Goal: Register for event/course

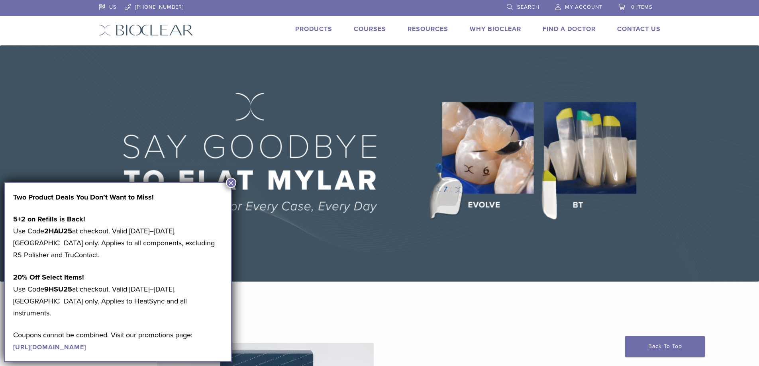
scroll to position [40, 0]
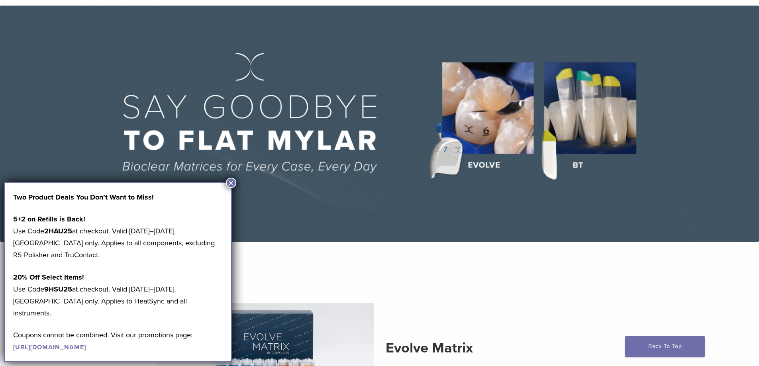
click at [230, 181] on button "×" at bounding box center [231, 183] width 10 height 10
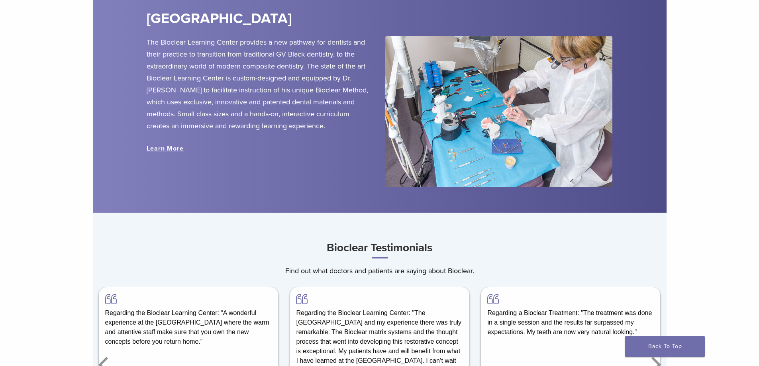
scroll to position [996, 0]
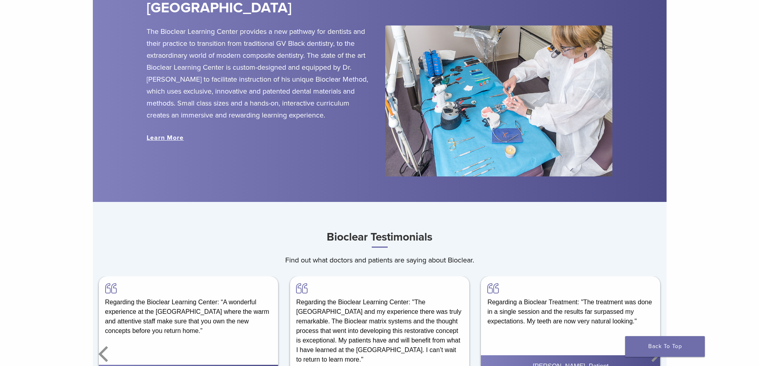
click at [159, 139] on link "Learn More" at bounding box center [165, 138] width 37 height 8
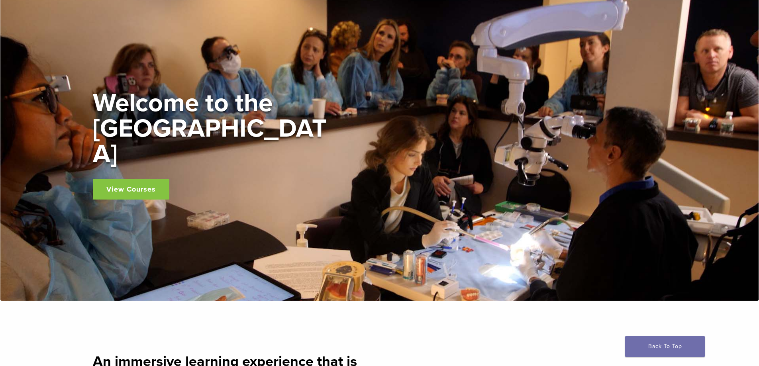
scroll to position [40, 0]
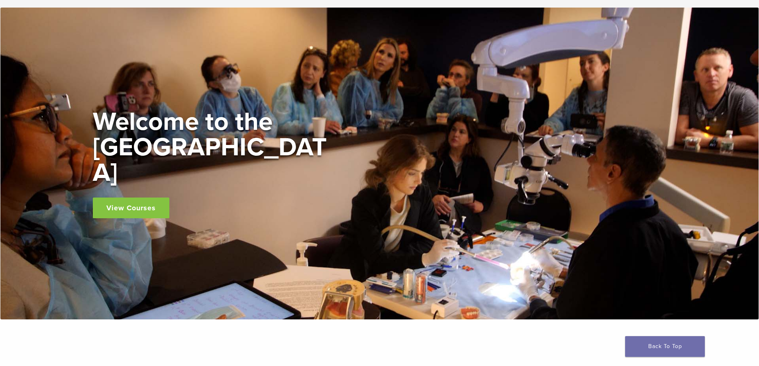
click at [142, 202] on link "View Courses" at bounding box center [131, 208] width 77 height 21
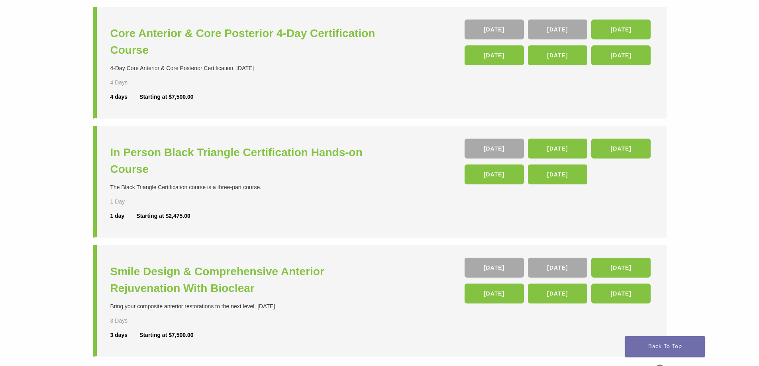
scroll to position [199, 0]
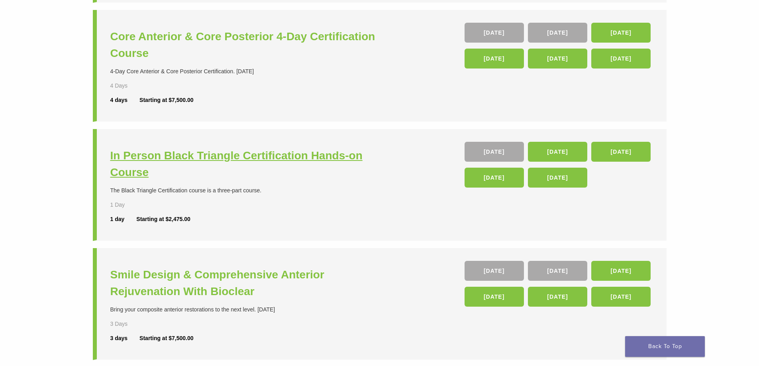
click at [210, 155] on h3 "In Person Black Triangle Certification Hands-on Course" at bounding box center [245, 163] width 271 height 33
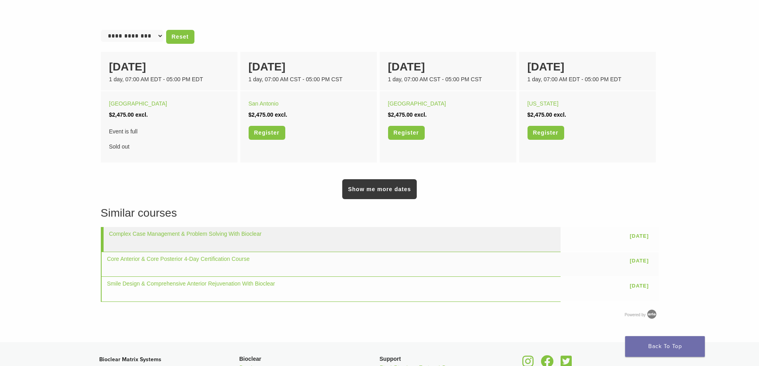
scroll to position [518, 0]
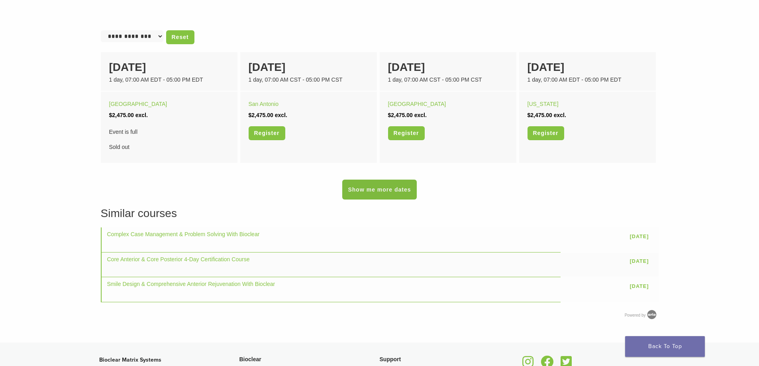
click at [394, 193] on link "Show me more dates" at bounding box center [379, 190] width 74 height 20
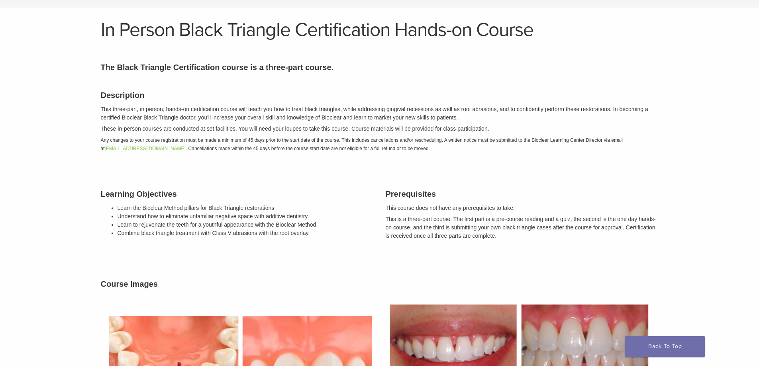
scroll to position [0, 0]
